Goal: Task Accomplishment & Management: Use online tool/utility

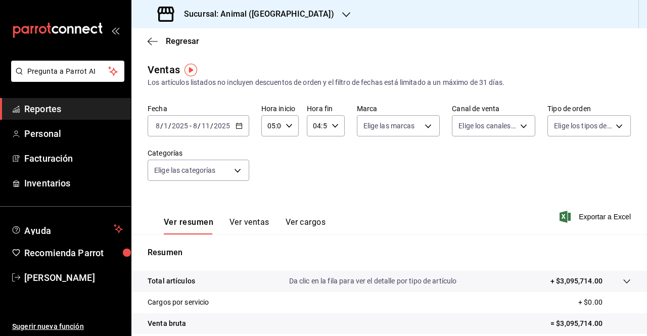
click at [240, 126] on icon "button" at bounding box center [239, 125] width 7 height 7
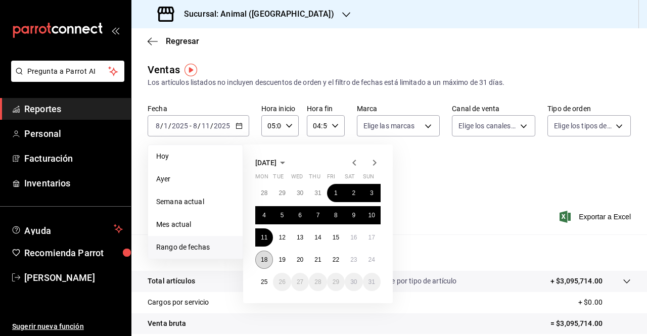
click at [268, 257] on button "18" at bounding box center [264, 260] width 18 height 18
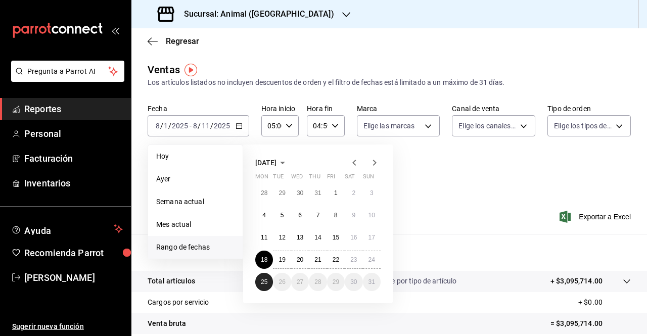
click at [265, 284] on abbr "25" at bounding box center [264, 281] width 7 height 7
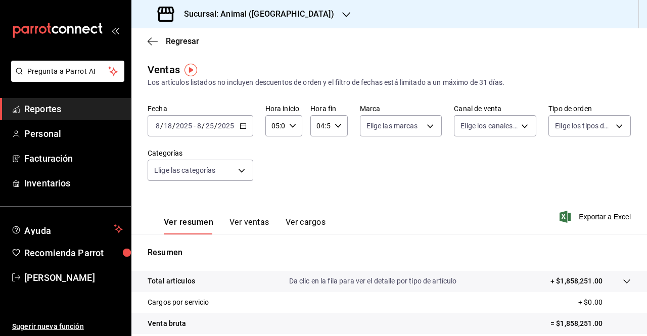
click at [342, 18] on icon "button" at bounding box center [346, 15] width 8 height 8
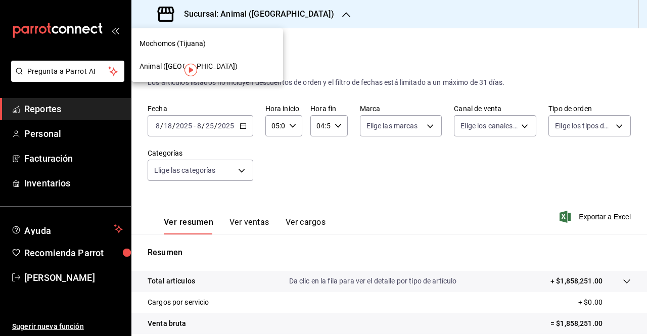
click at [199, 40] on span "Mochomos (Tijuana)" at bounding box center [172, 43] width 66 height 11
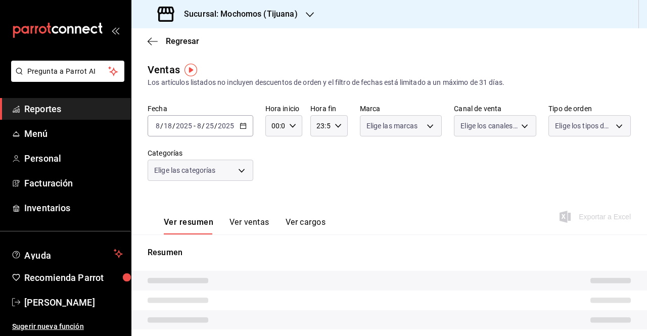
type input "05:00"
type input "04:59"
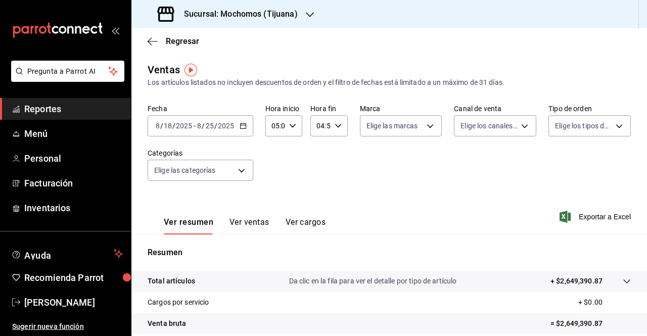
click at [296, 182] on div "Fecha [DATE] [DATE] - [DATE] [DATE] Hora inicio 05:00 Hora inicio Hora fin 04:5…" at bounding box center [389, 148] width 483 height 89
click at [595, 220] on span "Exportar a Excel" at bounding box center [595, 217] width 69 height 12
